Goal: Task Accomplishment & Management: Manage account settings

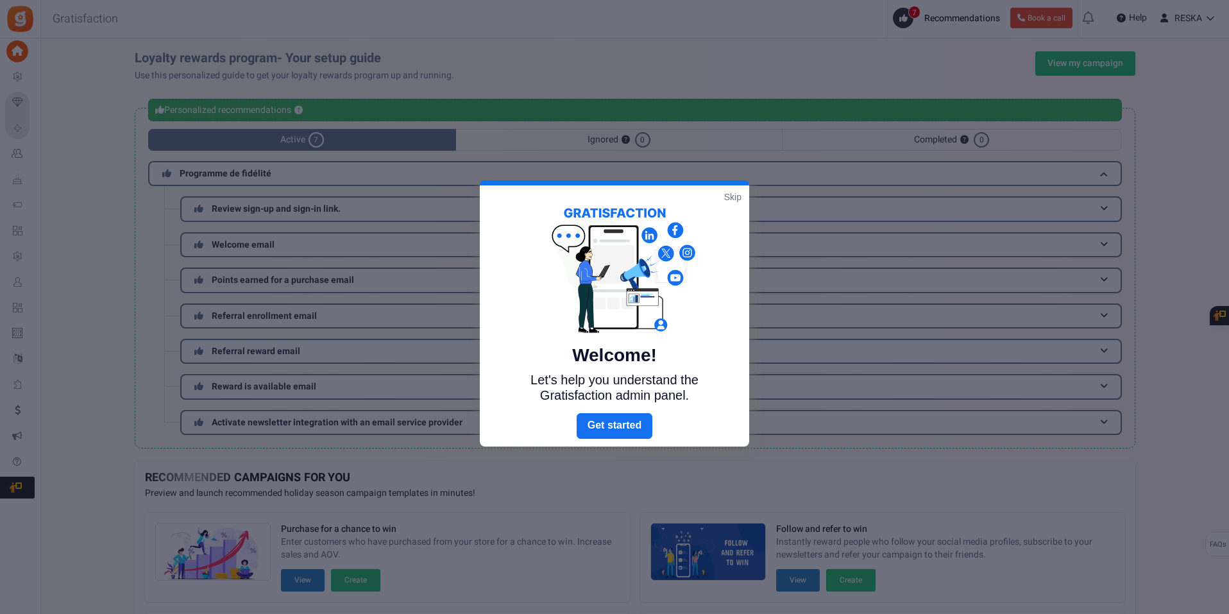
click at [736, 192] on link "Skip" at bounding box center [732, 197] width 17 height 13
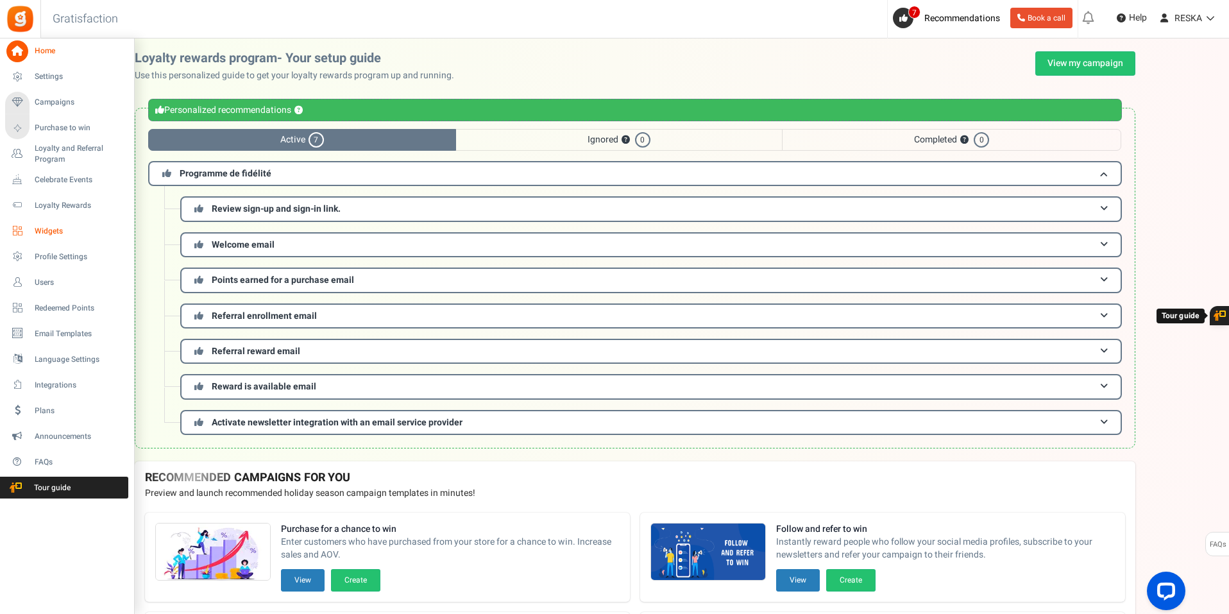
click at [41, 227] on span "Widgets" at bounding box center [80, 231] width 90 height 11
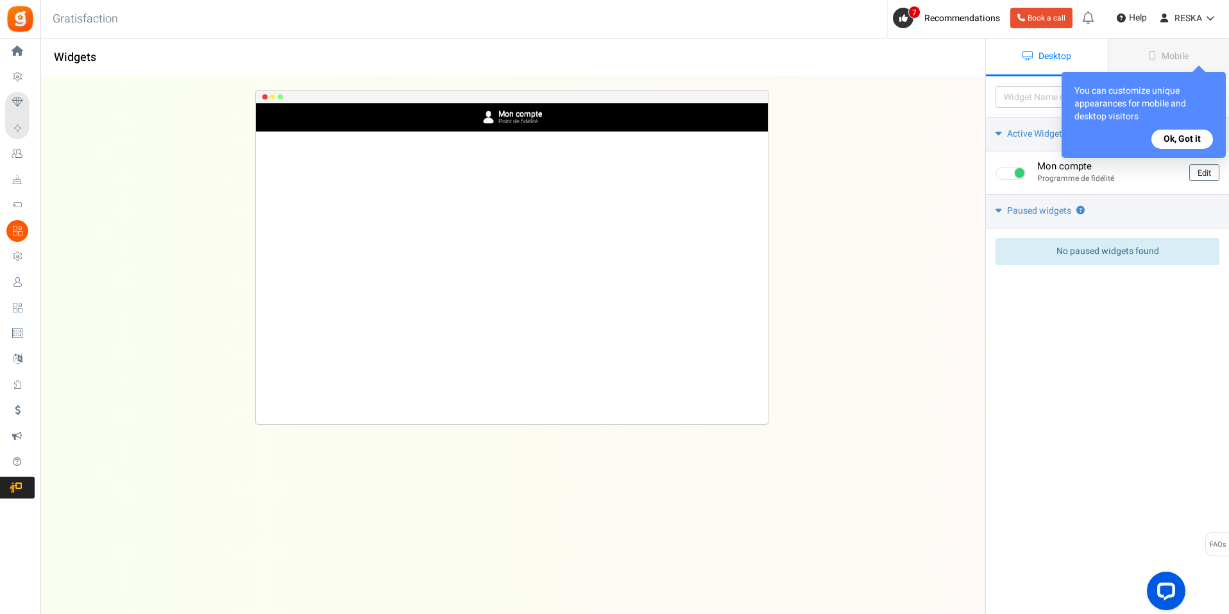
click at [1179, 147] on button "Ok, Got it" at bounding box center [1182, 139] width 62 height 19
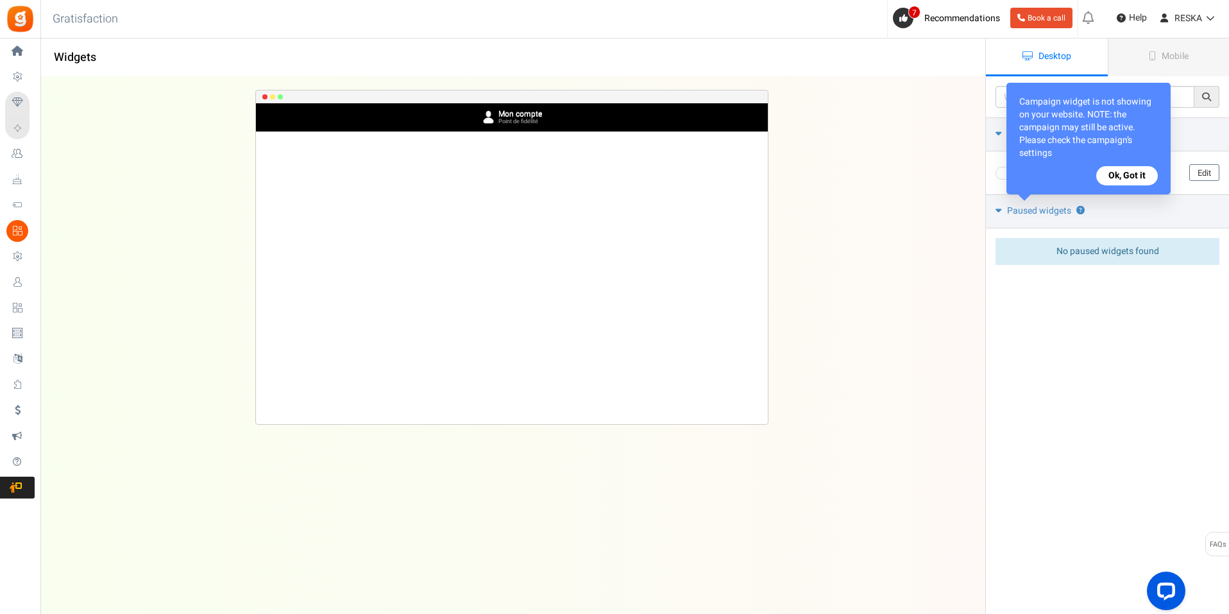
click at [1135, 167] on button "Ok, Got it" at bounding box center [1127, 175] width 62 height 19
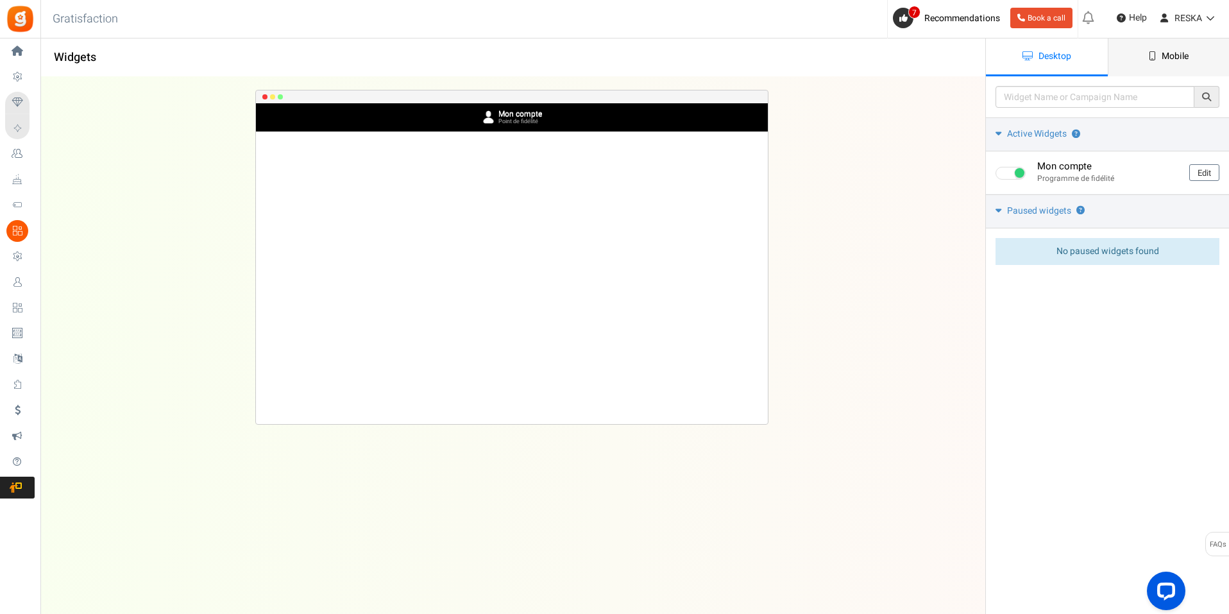
click at [1178, 56] on span "Mobile" at bounding box center [1175, 55] width 27 height 13
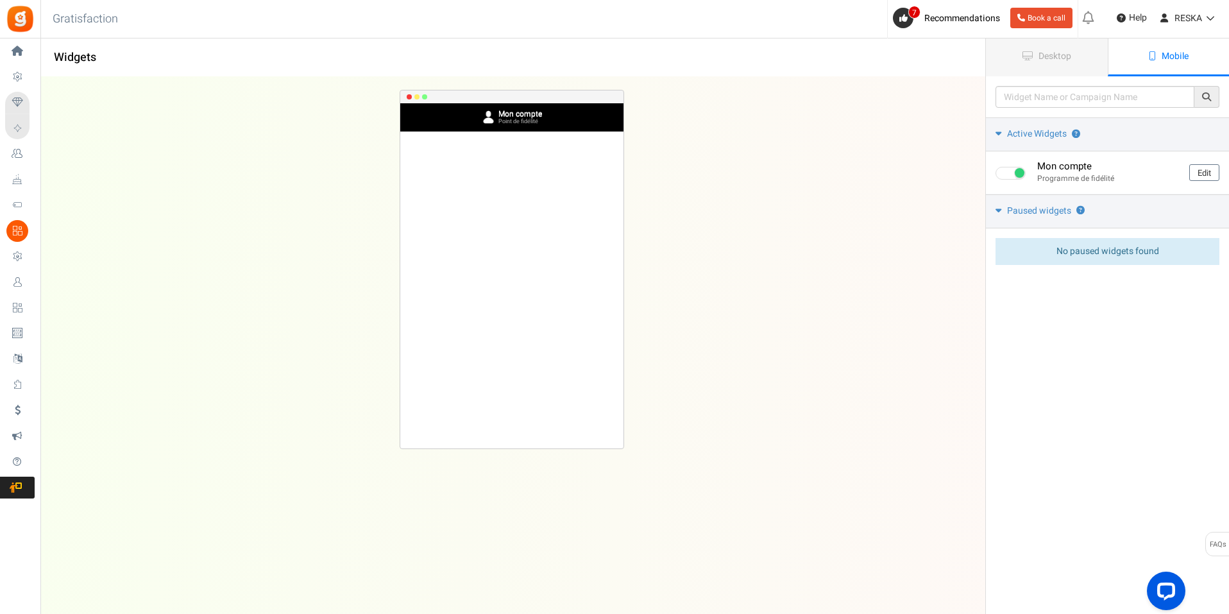
click at [1019, 30] on span "Book a call" at bounding box center [1041, 19] width 72 height 38
click at [1042, 56] on span "Desktop" at bounding box center [1055, 55] width 33 height 13
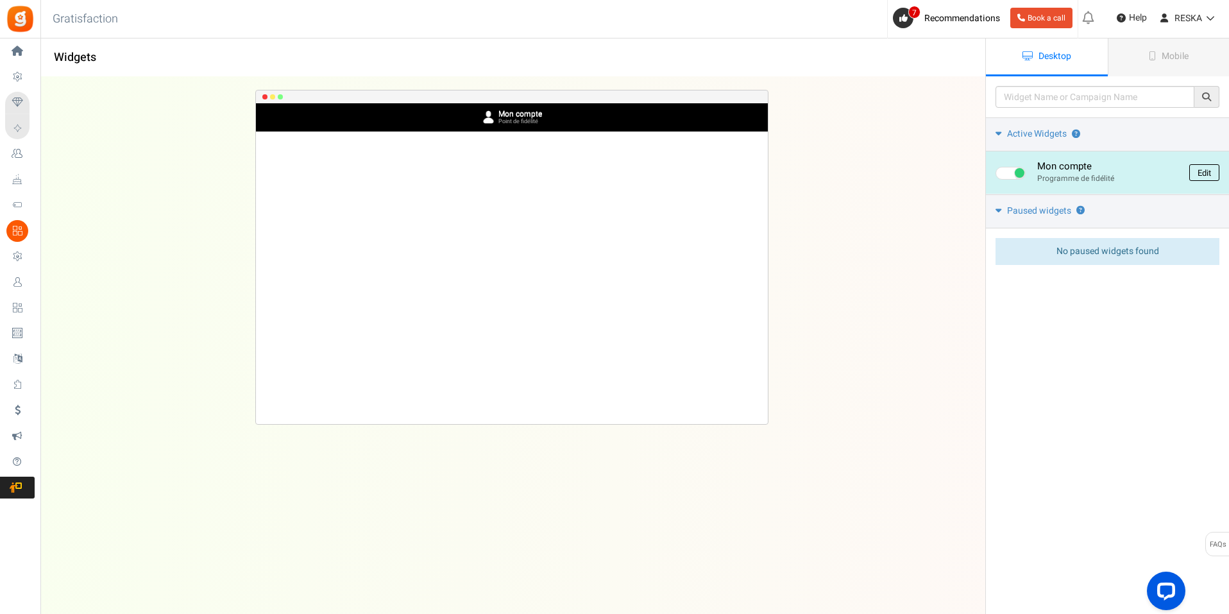
click at [1207, 170] on link "Edit" at bounding box center [1204, 172] width 30 height 17
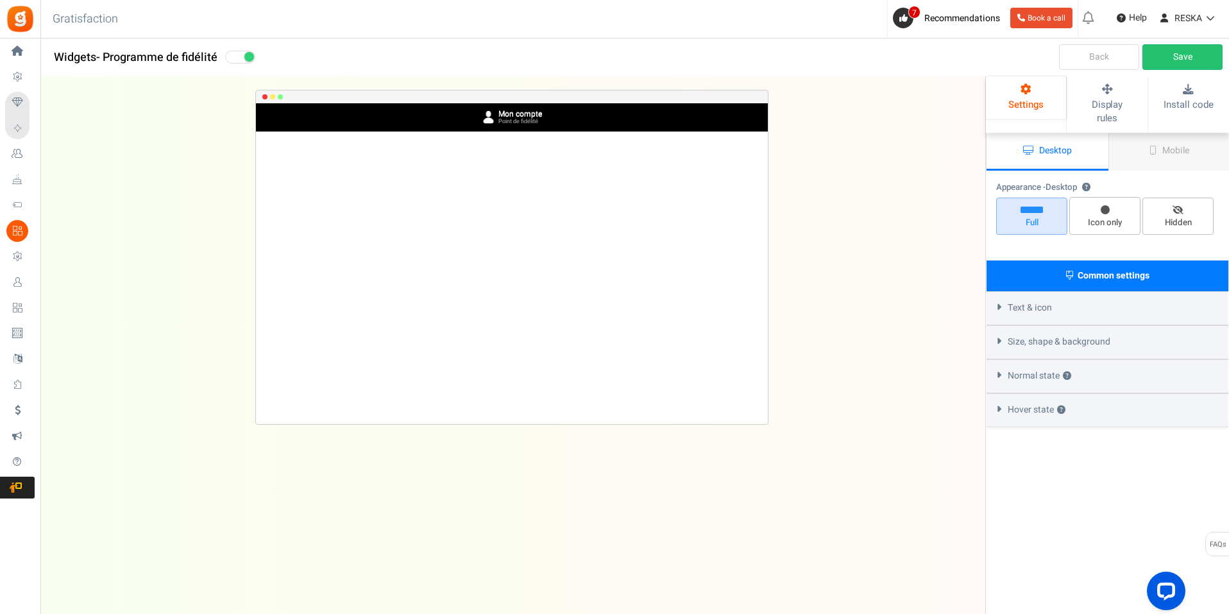
select select "top-bar"
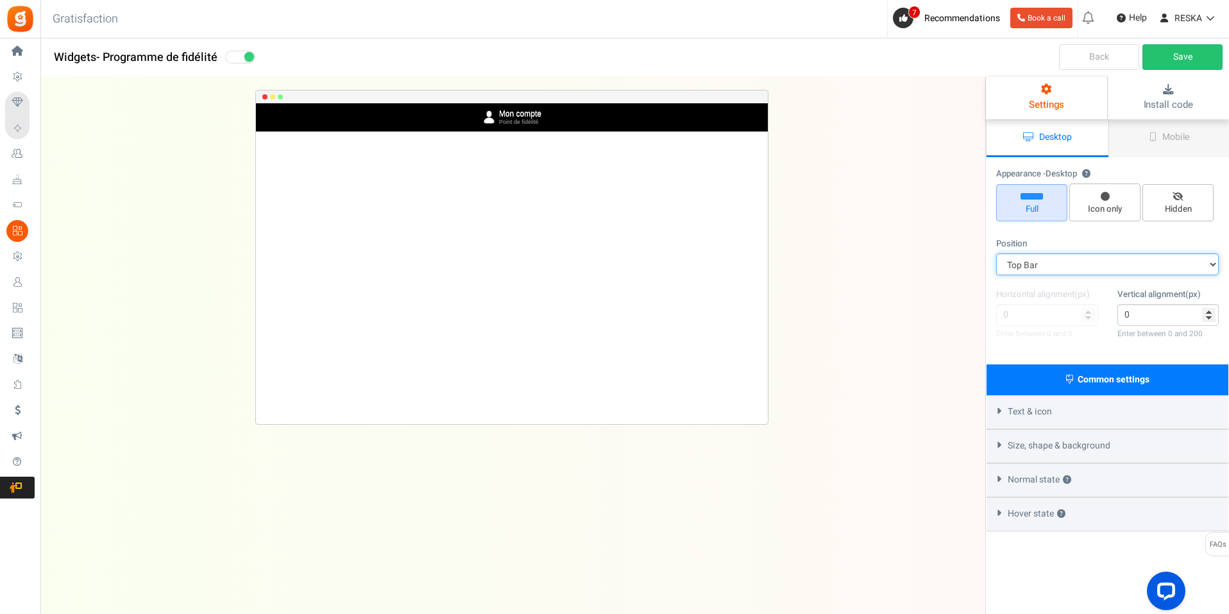
click at [1203, 270] on select "Mid Right Mid Left Top Bar Top Left Top Right Top Center Bottom Bar Bottom Left…" at bounding box center [1107, 264] width 223 height 22
click at [1091, 445] on span "Size, shape & background" at bounding box center [1059, 445] width 103 height 13
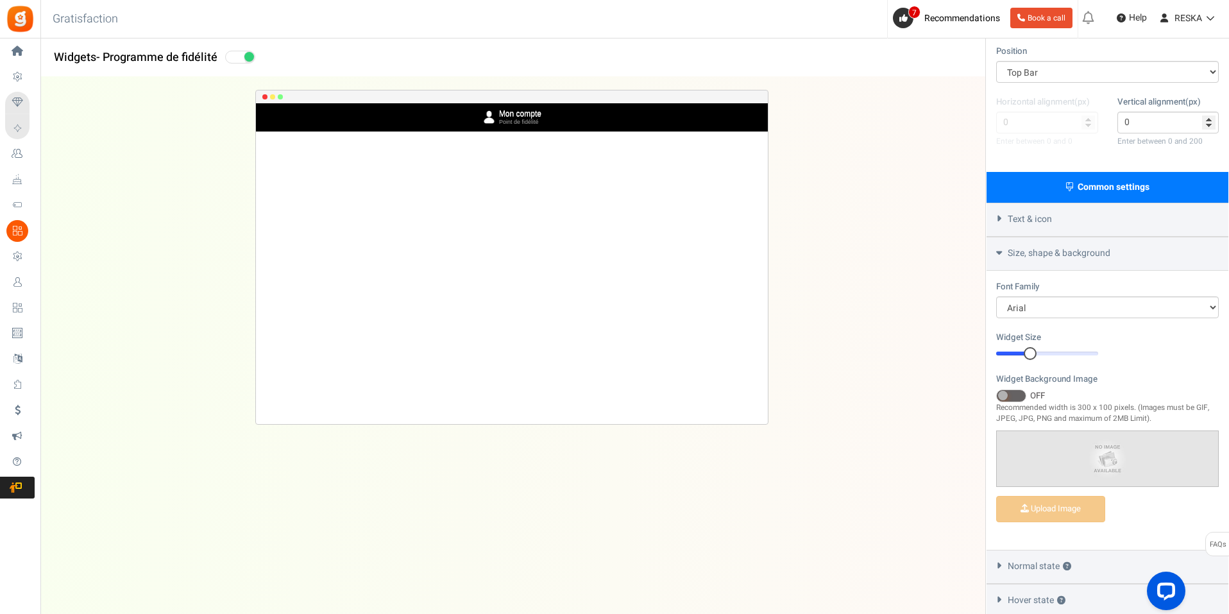
scroll to position [64, 0]
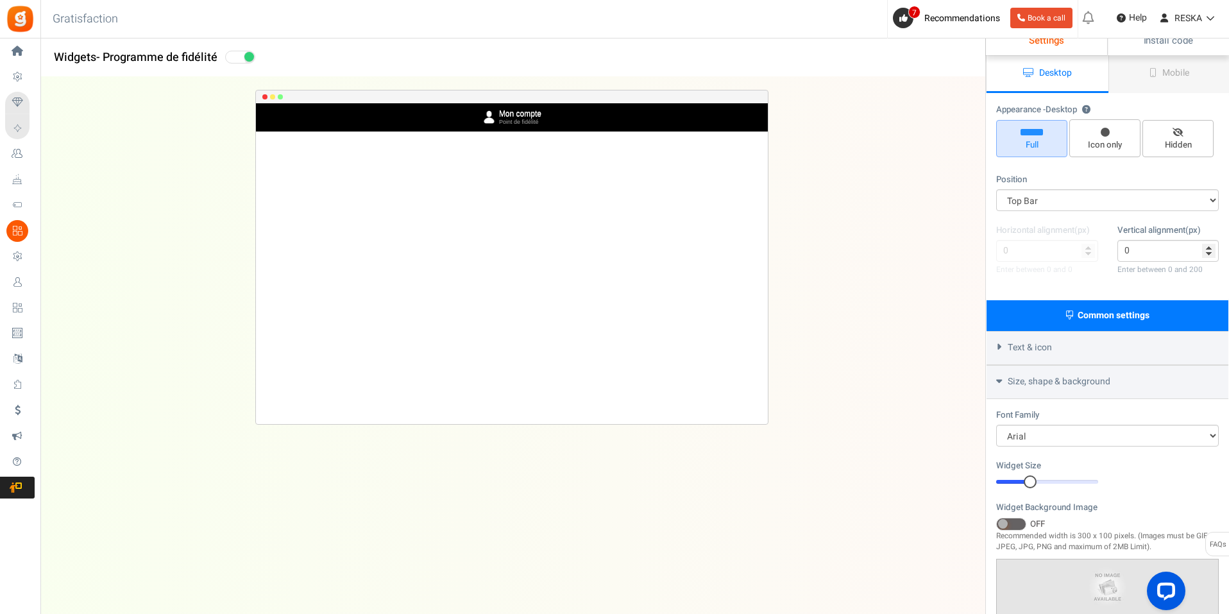
click at [1085, 350] on div "Text & icon" at bounding box center [1108, 348] width 242 height 34
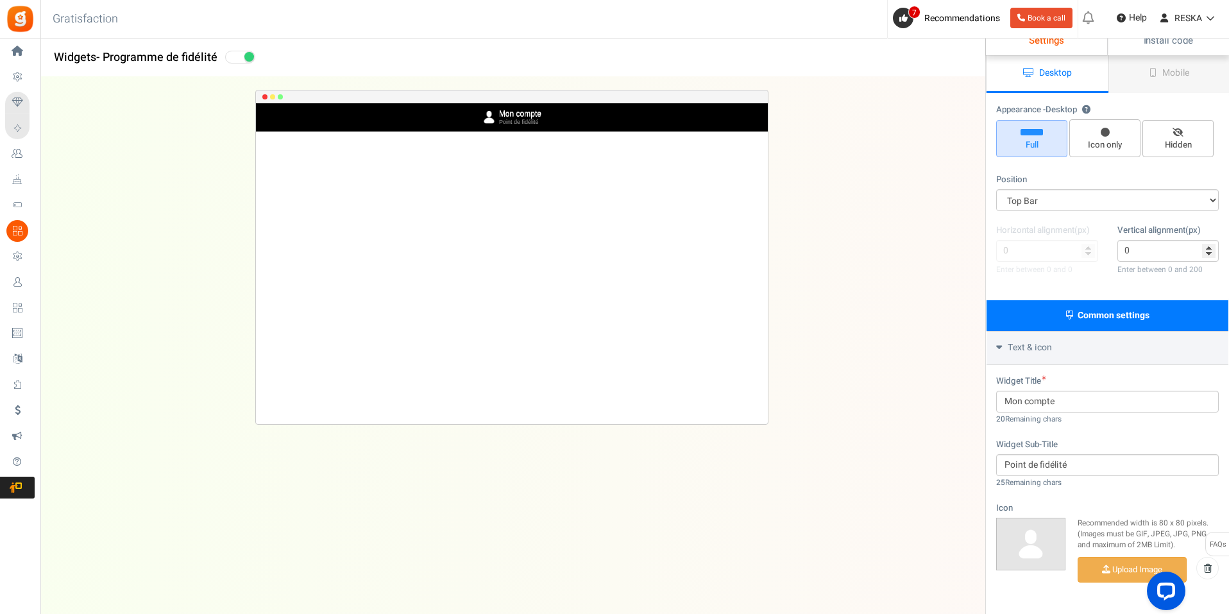
click at [1084, 352] on div "Text & icon" at bounding box center [1108, 348] width 242 height 34
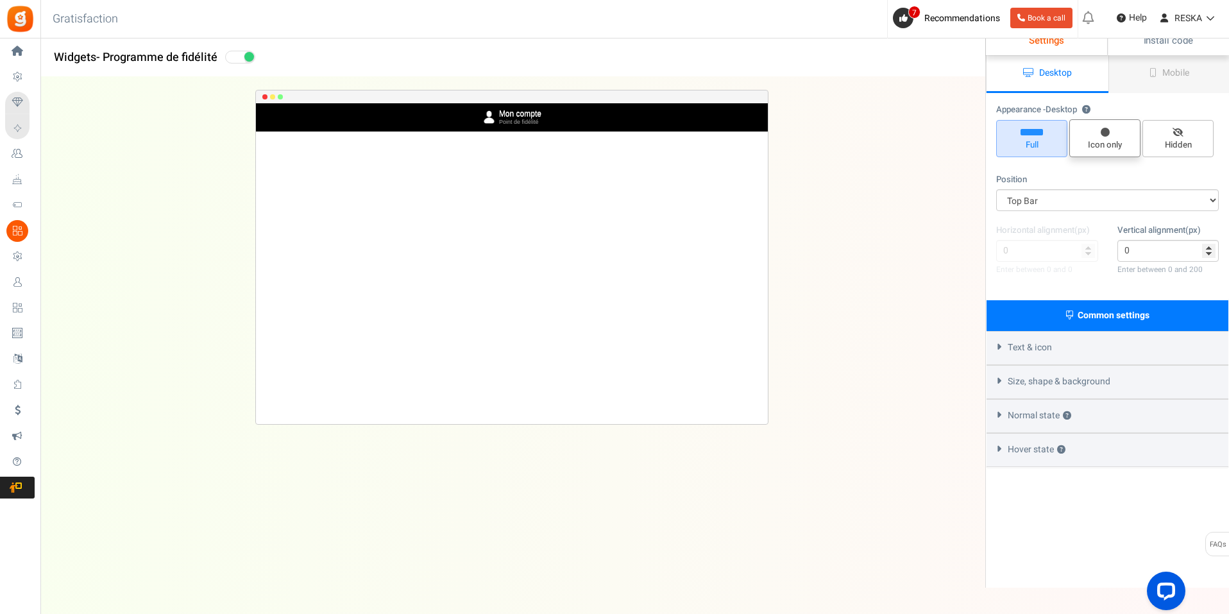
click at [1099, 137] on span "Icon only" at bounding box center [1104, 138] width 71 height 38
click at [1105, 130] on input "Icon only" at bounding box center [1109, 126] width 8 height 8
radio input "true"
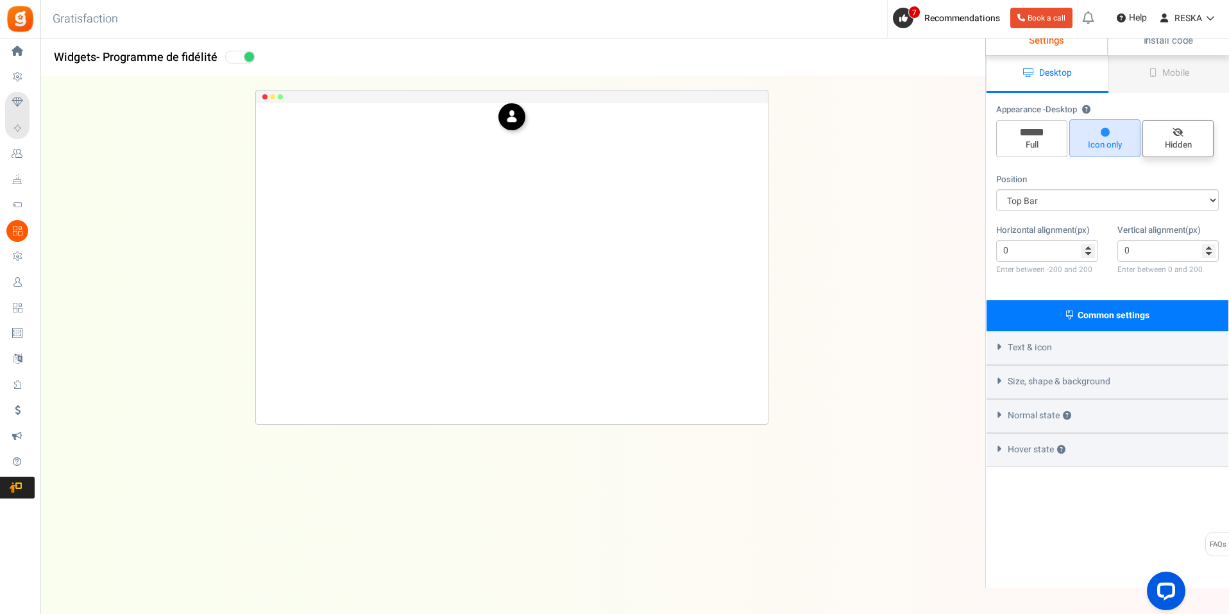
click at [1162, 126] on span "Hidden" at bounding box center [1177, 138] width 71 height 37
click at [1178, 126] on input "Hidden" at bounding box center [1182, 127] width 8 height 8
radio input "true"
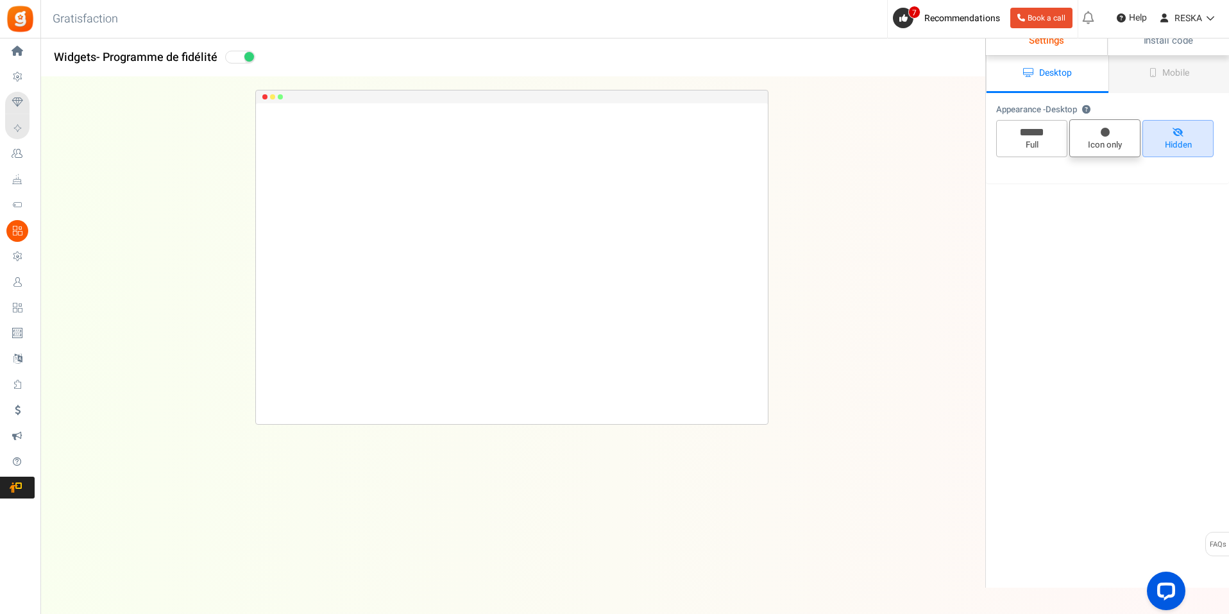
click at [1119, 150] on span "Icon only" at bounding box center [1105, 145] width 60 height 12
click at [1114, 130] on input "Icon only" at bounding box center [1109, 126] width 8 height 8
radio input "true"
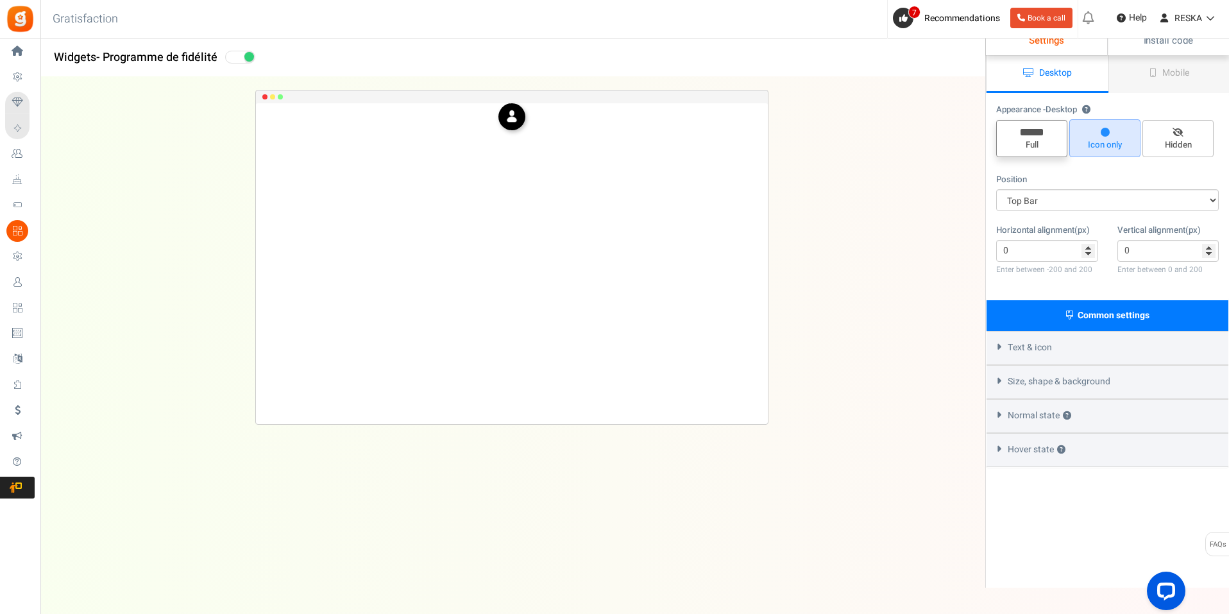
click at [1019, 148] on span "Full" at bounding box center [1032, 145] width 60 height 12
click at [1032, 131] on input "Full" at bounding box center [1036, 127] width 8 height 8
radio input "true"
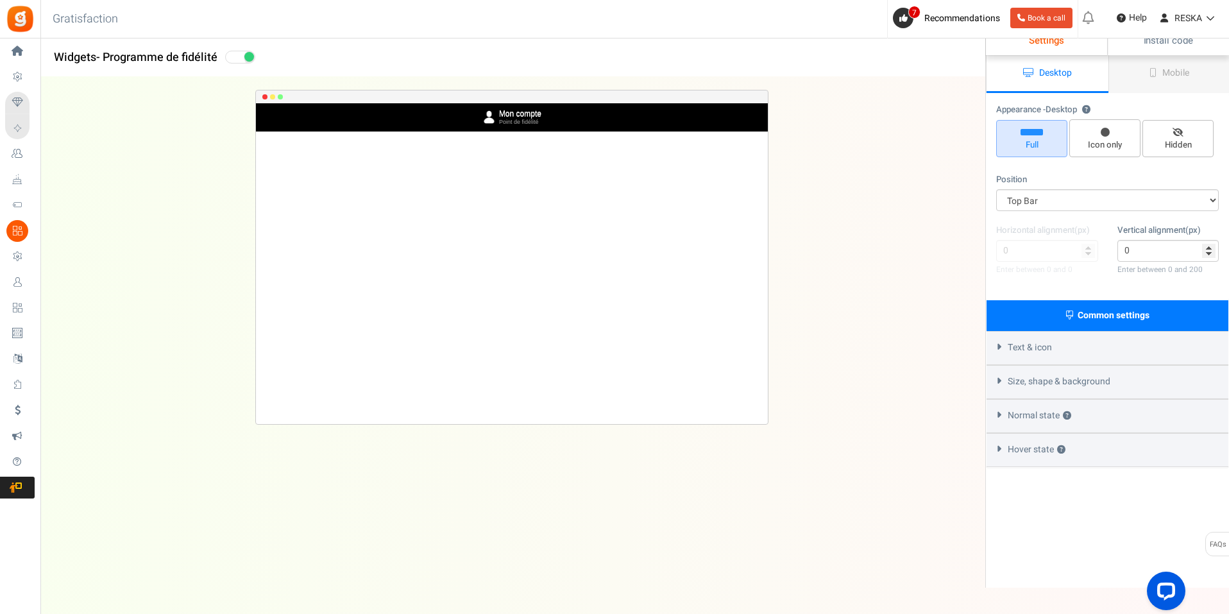
click at [1101, 382] on span "Size, shape & background" at bounding box center [1059, 381] width 103 height 13
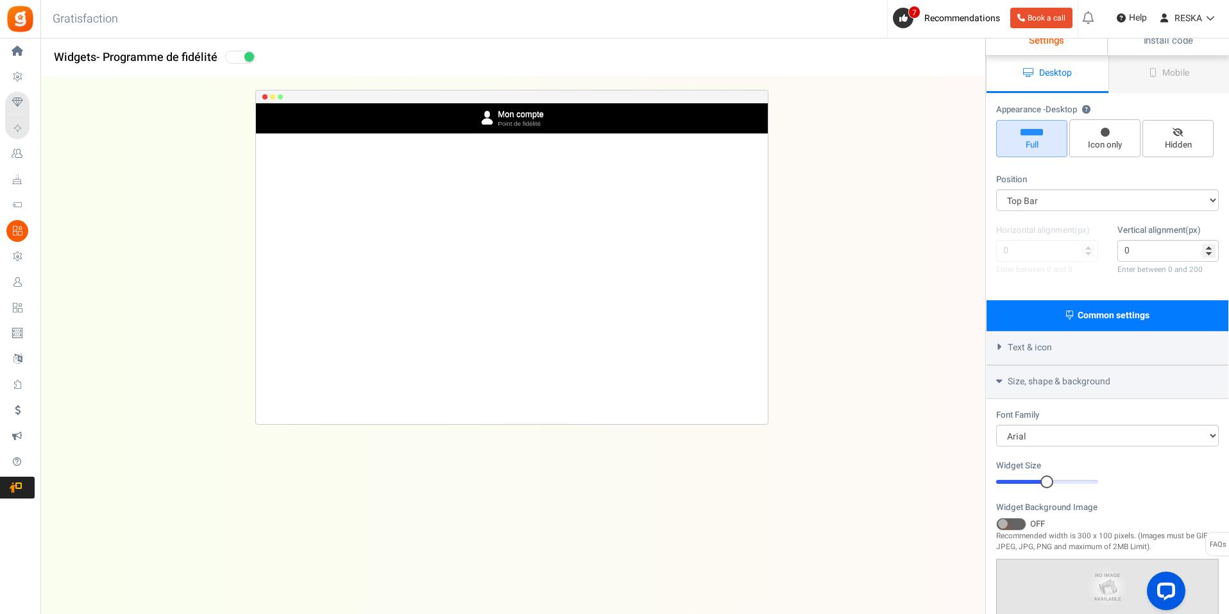
drag, startPoint x: 1029, startPoint y: 477, endPoint x: 1046, endPoint y: 475, distance: 17.5
click at [1046, 475] on div "Widget Size 14 14" at bounding box center [1047, 473] width 102 height 29
drag, startPoint x: 1046, startPoint y: 475, endPoint x: 1055, endPoint y: 473, distance: 8.4
click at [1055, 473] on div "Widget Size 14 14" at bounding box center [1047, 473] width 102 height 29
click at [1043, 486] on div "13" at bounding box center [1047, 481] width 102 height 13
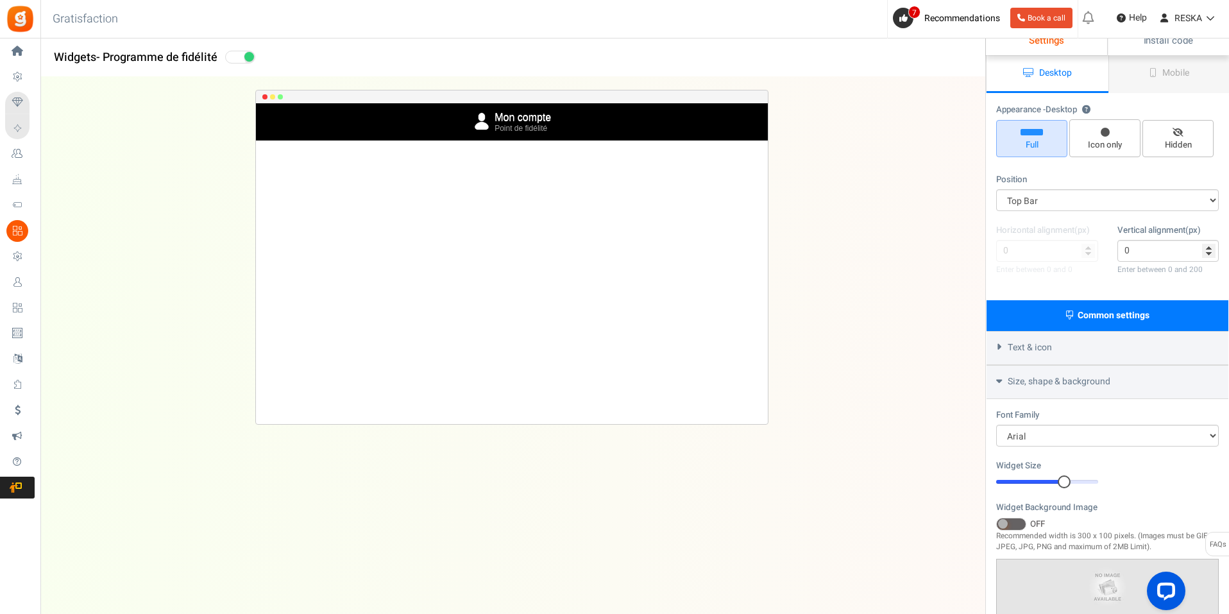
drag, startPoint x: 1044, startPoint y: 485, endPoint x: 1064, endPoint y: 483, distance: 19.3
click at [1064, 483] on div at bounding box center [1064, 481] width 13 height 13
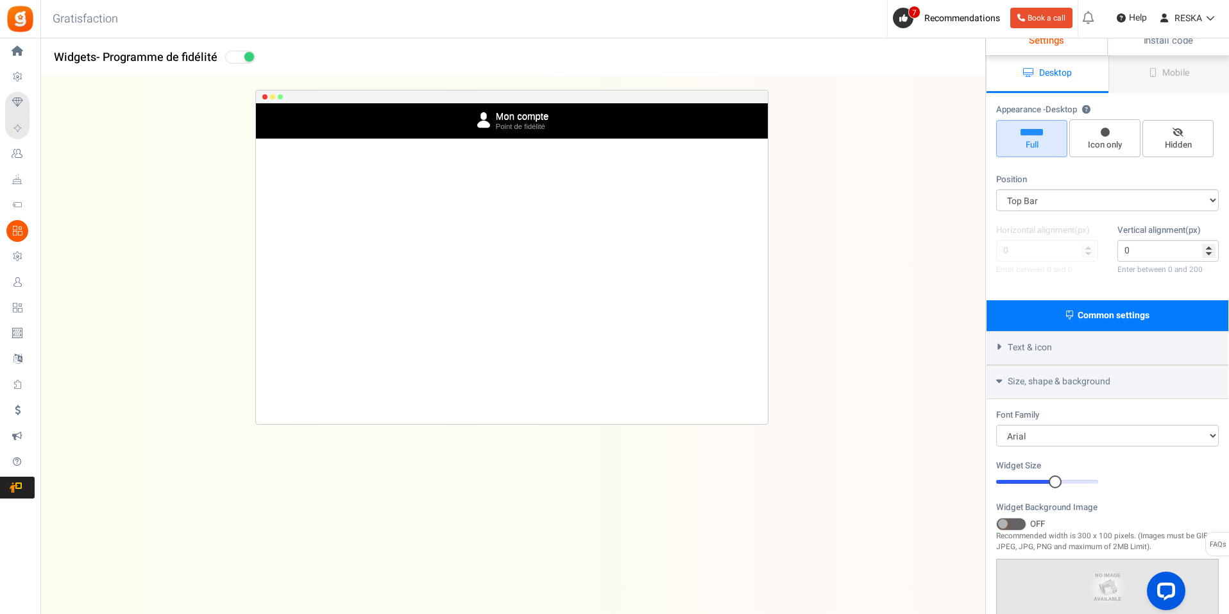
click at [1058, 484] on div at bounding box center [1055, 481] width 13 height 13
click at [1056, 478] on div at bounding box center [1055, 481] width 13 height 13
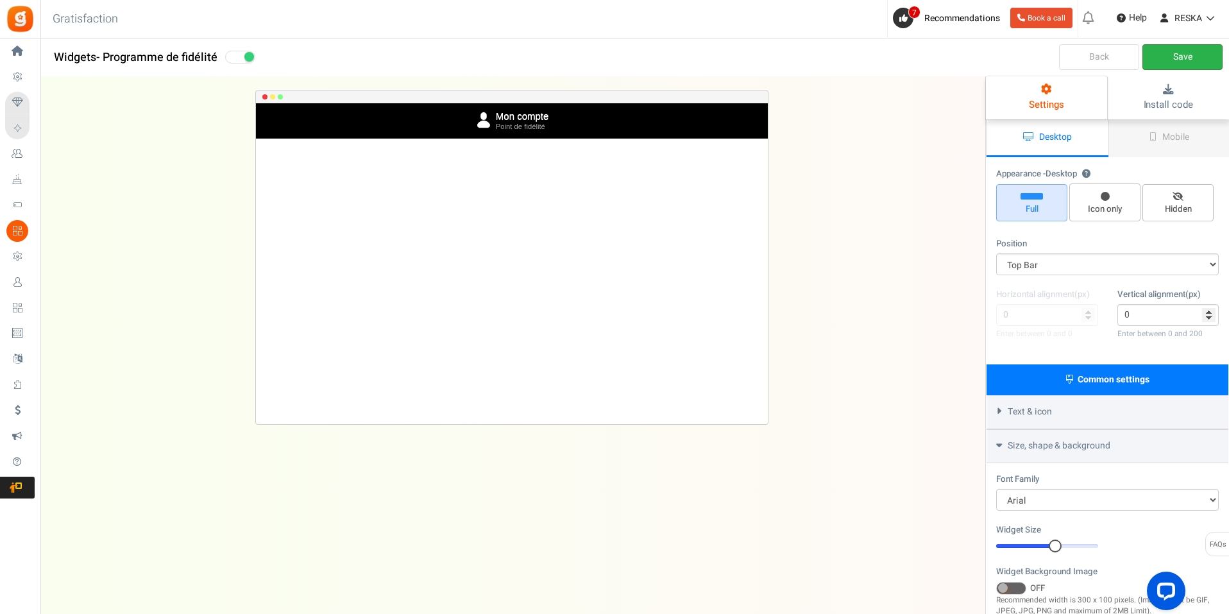
click at [1178, 66] on link "Save" at bounding box center [1182, 57] width 80 height 26
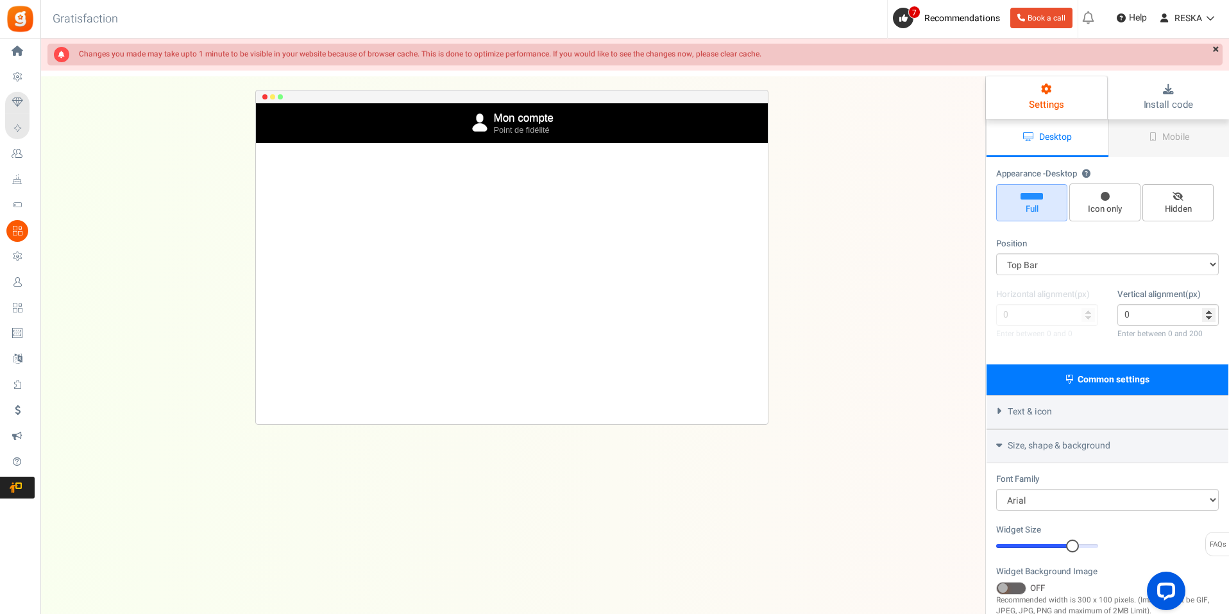
drag, startPoint x: 1056, startPoint y: 550, endPoint x: 1070, endPoint y: 547, distance: 13.8
click at [1070, 547] on div at bounding box center [1072, 545] width 13 height 13
click at [1215, 51] on link "×" at bounding box center [1215, 50] width 13 height 13
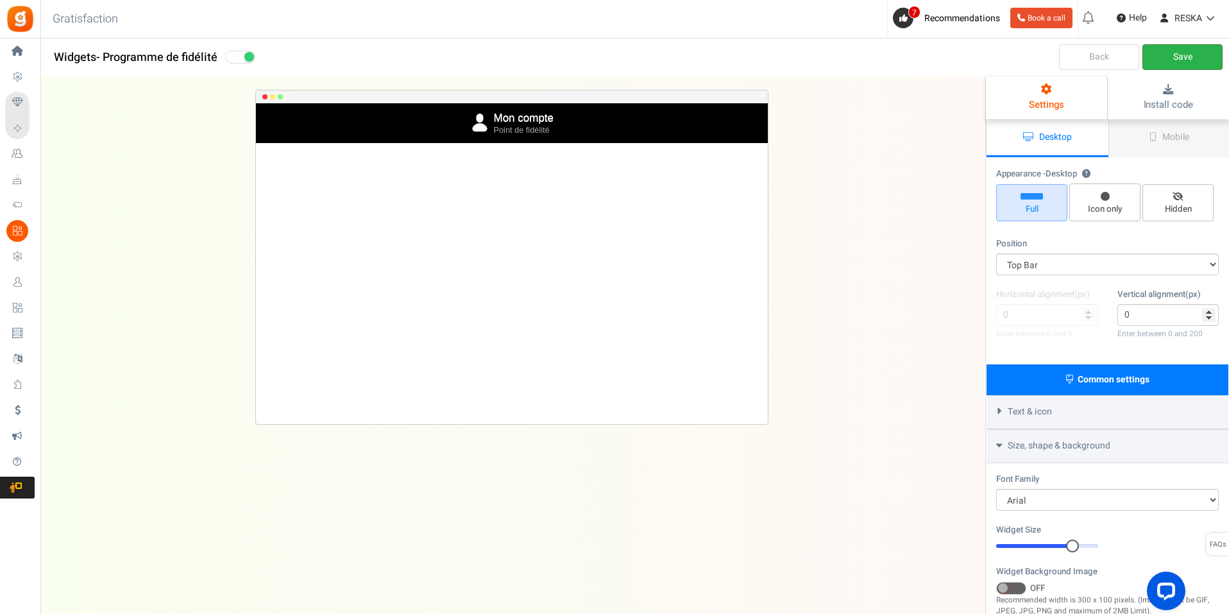
click at [1206, 53] on link "Save" at bounding box center [1182, 57] width 80 height 26
